Goal: Information Seeking & Learning: Learn about a topic

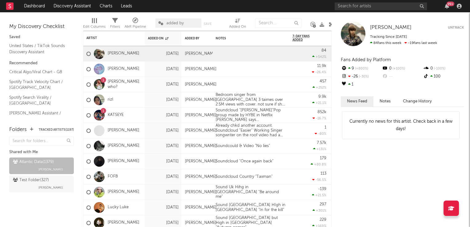
click at [330, 23] on icon at bounding box center [331, 24] width 5 height 5
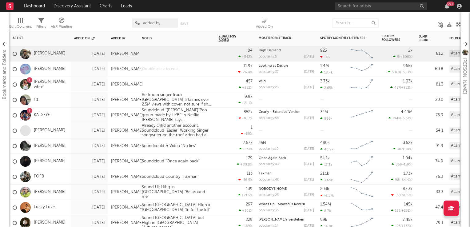
click at [154, 71] on div at bounding box center [177, 68] width 77 height 15
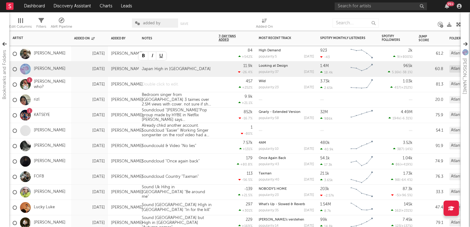
click at [156, 85] on div at bounding box center [177, 84] width 77 height 15
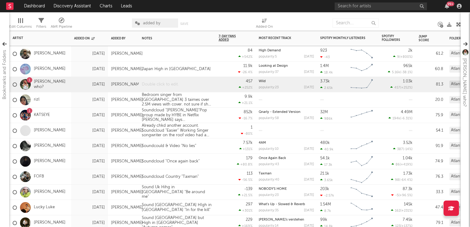
click at [156, 85] on div at bounding box center [177, 84] width 77 height 15
click at [157, 87] on div "US but Cool Indie "Wild" out Girl rpducing her music" at bounding box center [177, 84] width 77 height 15
click at [185, 53] on div at bounding box center [177, 53] width 77 height 15
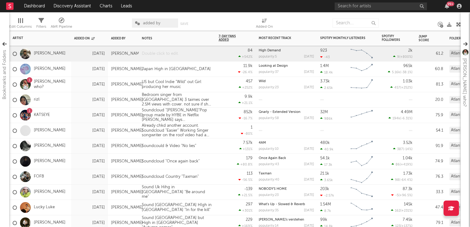
click at [185, 53] on div at bounding box center [177, 53] width 77 height 15
click at [186, 53] on div at bounding box center [177, 53] width 77 height 15
click at [198, 51] on div "26sep 134K 27% "Something ekse"" at bounding box center [177, 53] width 77 height 15
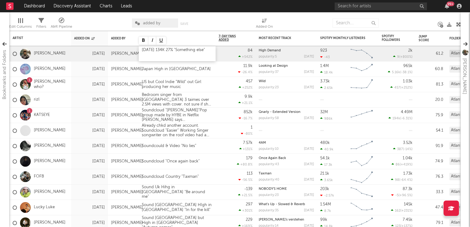
click at [209, 53] on div "26sep 134K 27% "Something else"" at bounding box center [177, 53] width 77 height 15
click at [234, 76] on div "11.9k -26.4 %" at bounding box center [236, 68] width 34 height 15
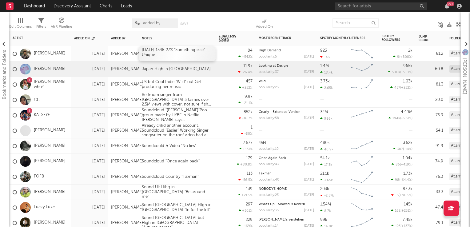
click at [174, 58] on div "26sep 134K 27% "Something else" Unique" at bounding box center [177, 53] width 77 height 15
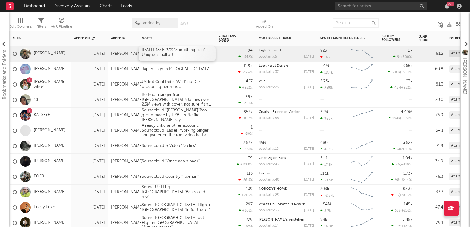
click at [175, 56] on div "26sep 134K 27% "Something else" Unique small art" at bounding box center [177, 53] width 77 height 15
drag, startPoint x: 230, startPoint y: 117, endPoint x: 231, endPoint y: 190, distance: 73.2
click at [230, 117] on div "852k -16.7 %" at bounding box center [236, 115] width 34 height 15
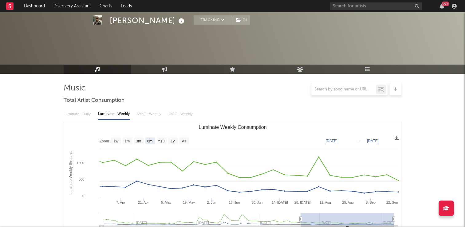
select select "6m"
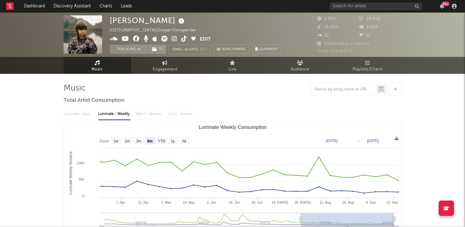
drag, startPoint x: 167, startPoint y: 66, endPoint x: 140, endPoint y: 77, distance: 29.3
click at [167, 66] on span "Engagement" at bounding box center [165, 69] width 25 height 7
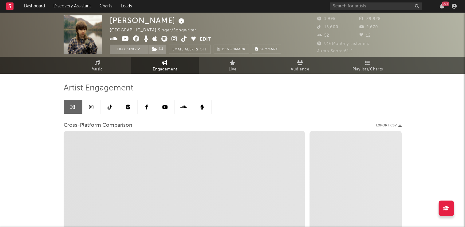
select select "1w"
click at [112, 107] on link at bounding box center [110, 107] width 18 height 14
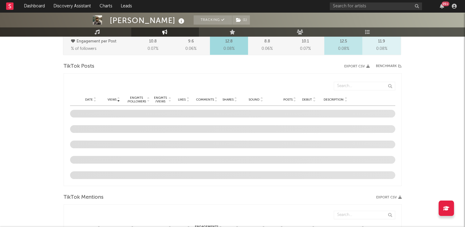
scroll to position [388, 0]
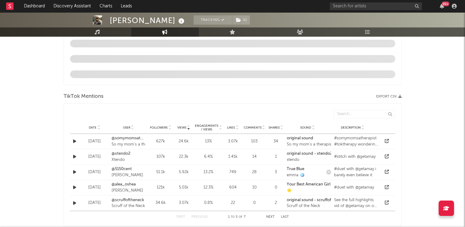
select select "6m"
click at [99, 126] on icon at bounding box center [98, 126] width 3 height 2
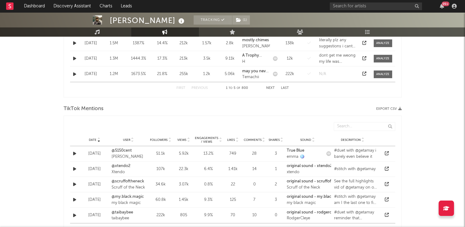
click at [98, 137] on icon at bounding box center [98, 138] width 3 height 2
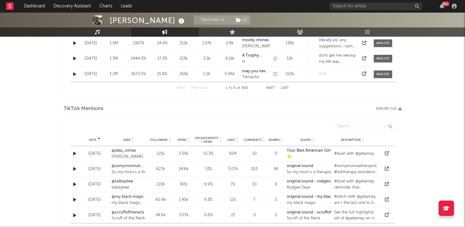
click at [98, 137] on icon at bounding box center [98, 138] width 3 height 2
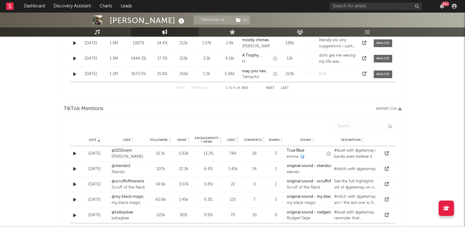
click at [98, 137] on icon at bounding box center [98, 138] width 3 height 2
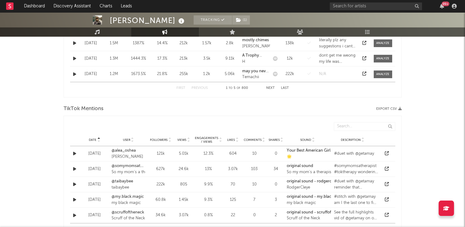
click at [98, 137] on icon at bounding box center [98, 138] width 3 height 2
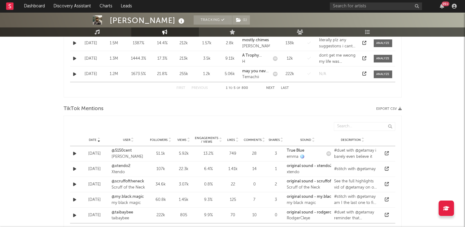
click at [98, 137] on icon at bounding box center [98, 138] width 3 height 2
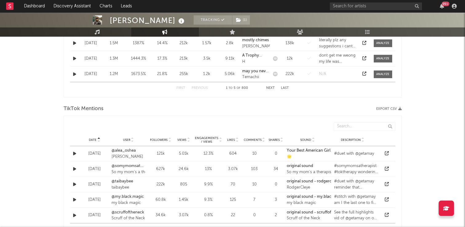
click at [98, 137] on icon at bounding box center [98, 138] width 3 height 2
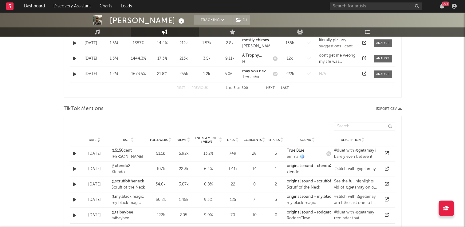
click at [98, 137] on icon at bounding box center [98, 138] width 3 height 2
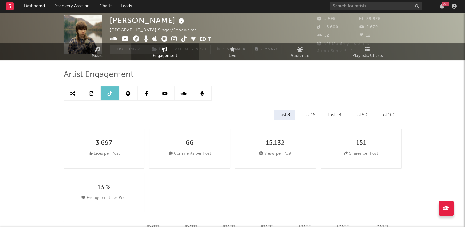
scroll to position [0, 0]
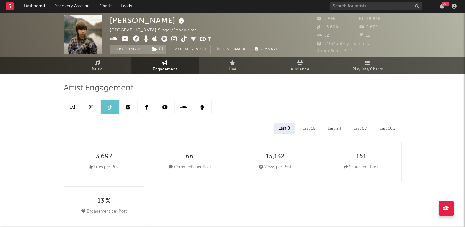
click at [164, 69] on span "Engagement" at bounding box center [165, 69] width 25 height 7
select select "1m"
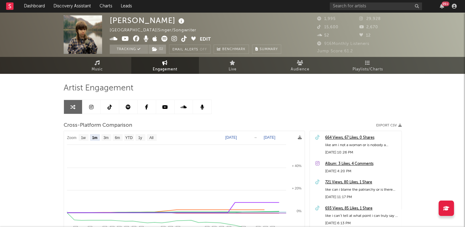
click at [109, 110] on link at bounding box center [110, 107] width 18 height 14
select select "6m"
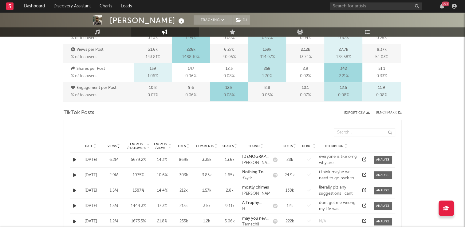
scroll to position [277, 0]
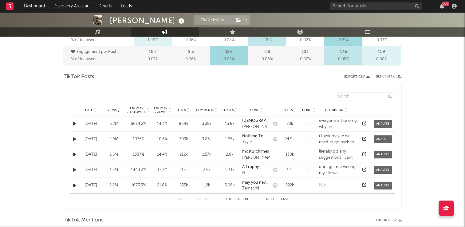
click at [94, 110] on icon at bounding box center [94, 111] width 3 height 2
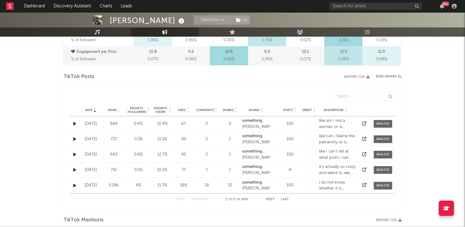
click at [267, 200] on button "Next" at bounding box center [270, 199] width 9 height 3
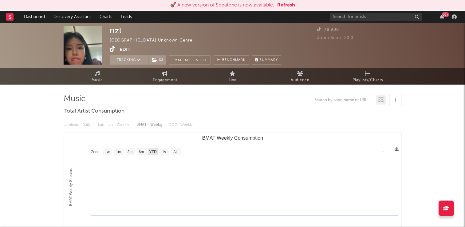
select select "1w"
